Goal: Task Accomplishment & Management: Use online tool/utility

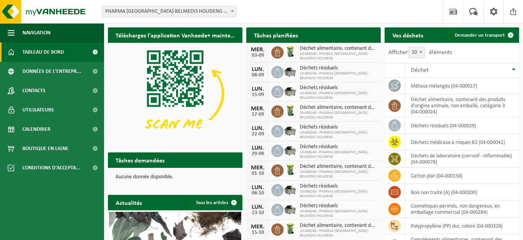
click at [362, 48] on span "Consulter votre calendrier" at bounding box center [339, 50] width 56 height 5
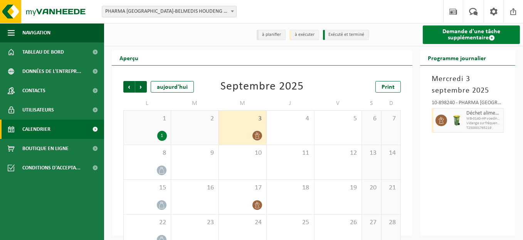
click at [478, 36] on link "Demande d'une tâche supplémentaire" at bounding box center [471, 34] width 97 height 19
click at [477, 38] on link "Demande d'une tâche supplémentaire" at bounding box center [471, 34] width 97 height 19
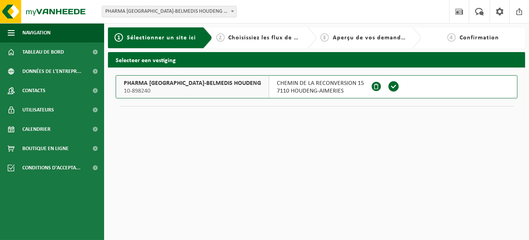
click at [388, 86] on span at bounding box center [394, 87] width 12 height 12
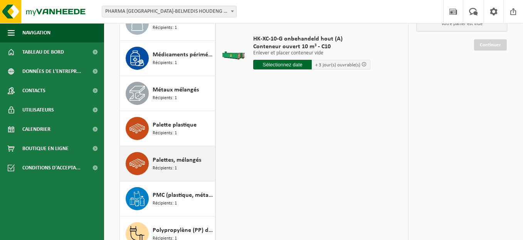
scroll to position [136, 0]
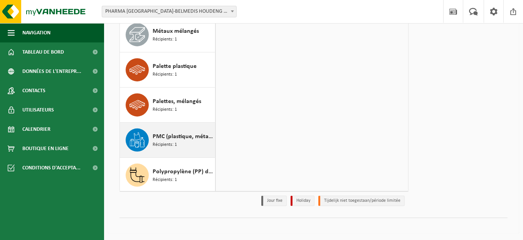
click at [172, 134] on span "PMC (plastique, métal, carton boisson) (industriel)" at bounding box center [183, 136] width 61 height 9
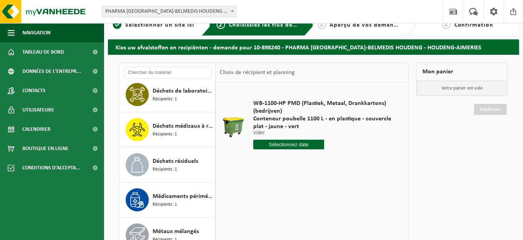
scroll to position [0, 0]
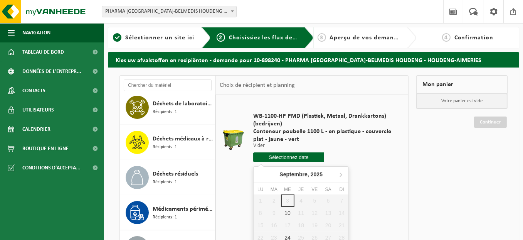
click at [303, 157] on input "text" at bounding box center [288, 157] width 71 height 10
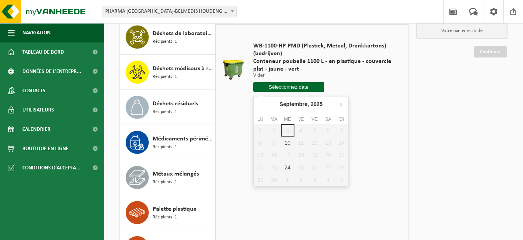
scroll to position [77, 0]
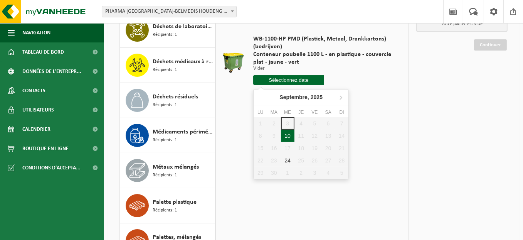
click at [287, 138] on div "10" at bounding box center [287, 136] width 13 height 12
type input "à partir de 2025-09-10"
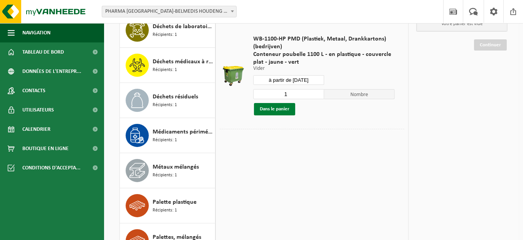
click at [287, 109] on button "Dans le panier" at bounding box center [274, 109] width 41 height 12
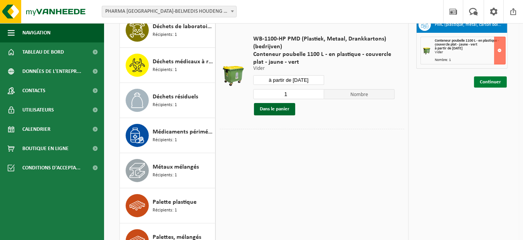
click at [495, 81] on link "Continuer" at bounding box center [490, 81] width 33 height 11
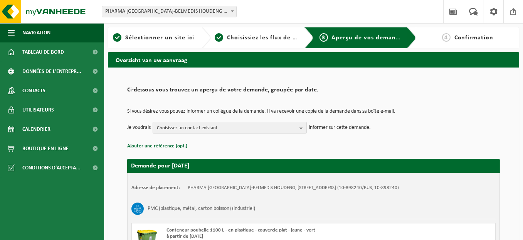
click at [207, 129] on span "Choisissez un contact existant" at bounding box center [227, 128] width 140 height 12
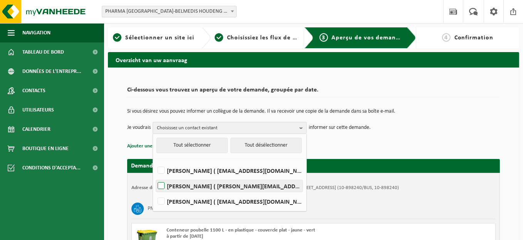
click at [177, 182] on label "ARNAUD BODERI ( arnaud.boderi@phoenixpharma.be )" at bounding box center [229, 186] width 147 height 12
click at [155, 176] on input "ARNAUD BODERI ( arnaud.boderi@phoenixpharma.be )" at bounding box center [155, 176] width 0 height 0
checkbox input "true"
click at [372, 158] on div "Demande pour 2025-09-10 Adresse de placement: PHARMA BELGIUM-BELMEDIS HOUDENG, …" at bounding box center [313, 221] width 373 height 141
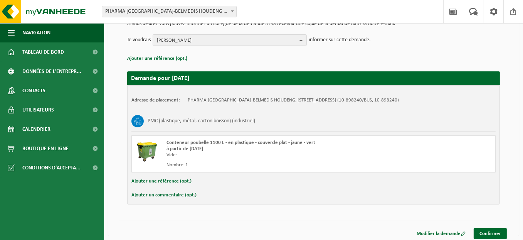
scroll to position [90, 0]
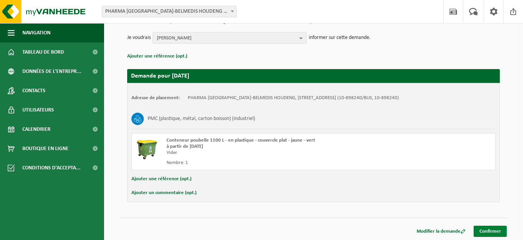
click at [500, 235] on link "Confirmer" at bounding box center [490, 231] width 33 height 11
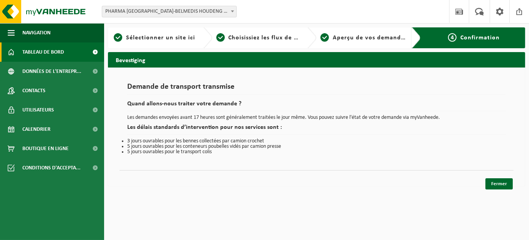
click at [43, 50] on span "Tableau de bord" at bounding box center [43, 51] width 42 height 19
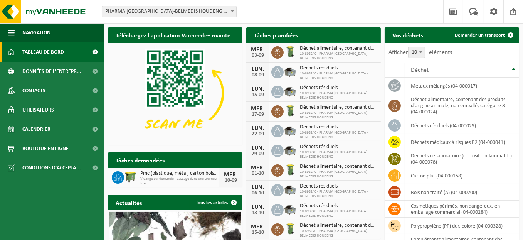
click at [369, 42] on span at bounding box center [372, 49] width 15 height 15
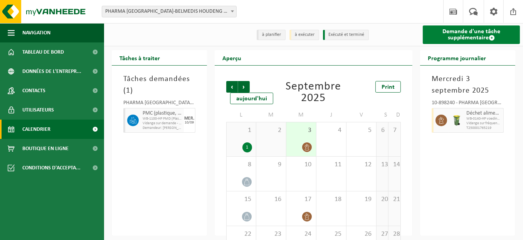
click at [449, 31] on link "Demande d'une tâche supplémentaire" at bounding box center [471, 34] width 97 height 19
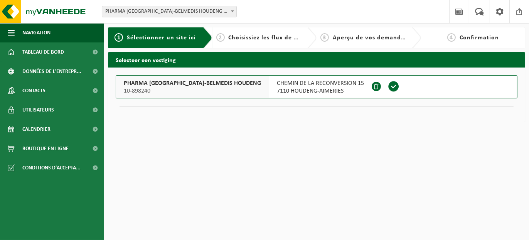
click at [388, 85] on span at bounding box center [394, 87] width 12 height 12
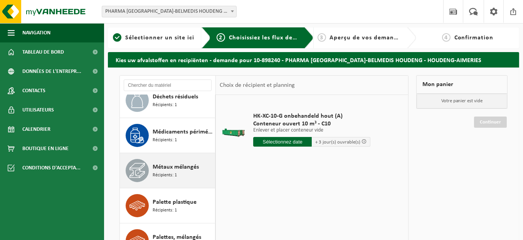
scroll to position [136, 0]
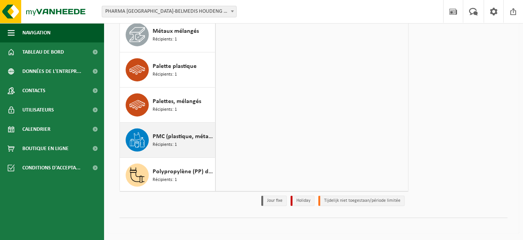
click at [168, 144] on span "Récipients: 1" at bounding box center [165, 144] width 24 height 7
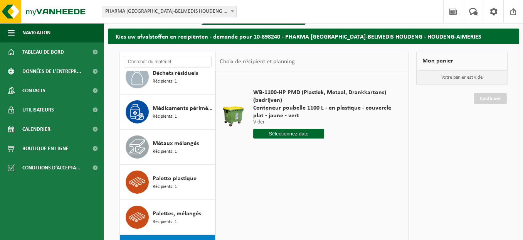
scroll to position [0, 0]
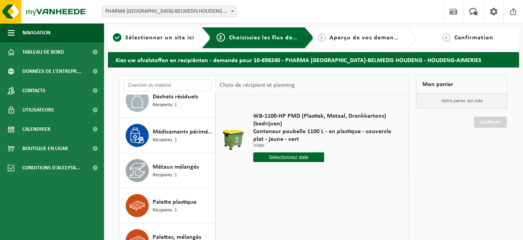
click at [296, 158] on input "text" at bounding box center [288, 157] width 71 height 10
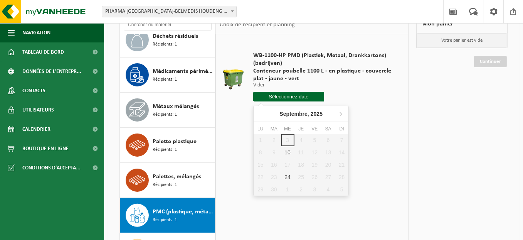
scroll to position [116, 0]
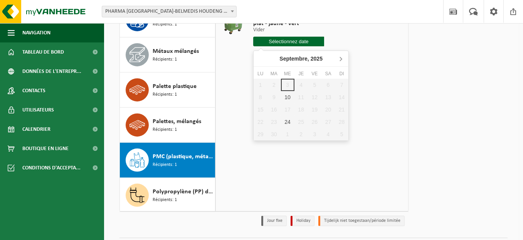
click at [340, 59] on icon at bounding box center [341, 58] width 12 height 12
click at [284, 99] on div "8" at bounding box center [287, 97] width 13 height 12
type input "à partir de [DATE]"
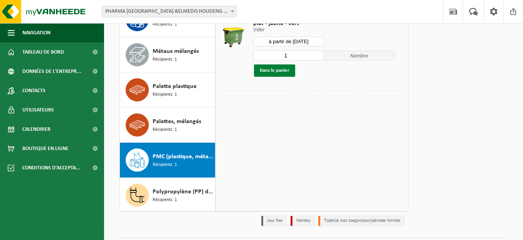
click at [285, 67] on button "Dans le panier" at bounding box center [274, 70] width 41 height 12
click at [497, 42] on link "Continuer" at bounding box center [490, 43] width 33 height 11
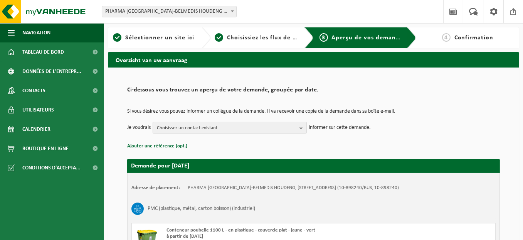
click at [268, 127] on span "Choisissez un contact existant" at bounding box center [227, 128] width 140 height 12
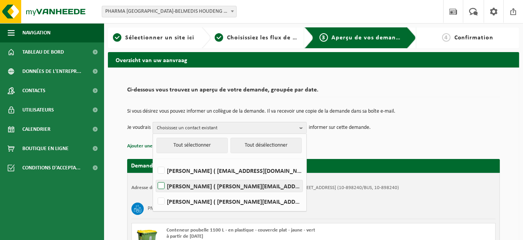
click at [182, 183] on label "[PERSON_NAME] ( [PERSON_NAME][EMAIL_ADDRESS][DOMAIN_NAME] )" at bounding box center [229, 186] width 147 height 12
click at [155, 176] on input "[PERSON_NAME] ( [PERSON_NAME][EMAIL_ADDRESS][DOMAIN_NAME] )" at bounding box center [155, 176] width 0 height 0
checkbox input "true"
click at [382, 145] on p "Ajouter une référence (opt.)" at bounding box center [313, 146] width 373 height 10
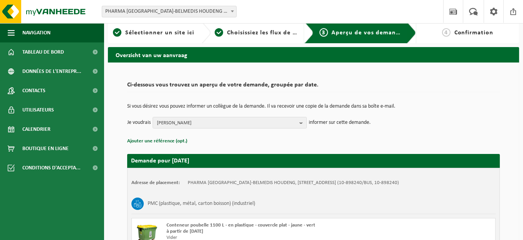
scroll to position [90, 0]
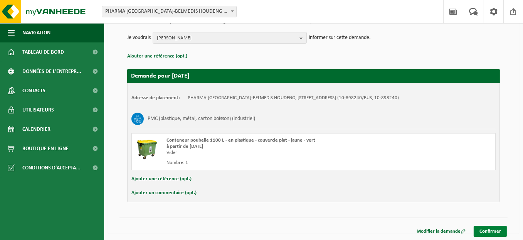
click at [491, 229] on link "Confirmer" at bounding box center [490, 231] width 33 height 11
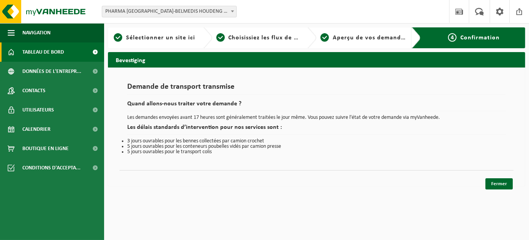
click at [40, 53] on span "Tableau de bord" at bounding box center [43, 51] width 42 height 19
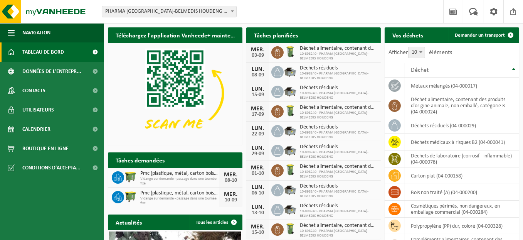
click at [339, 48] on span "Consulter votre calendrier" at bounding box center [339, 50] width 56 height 5
